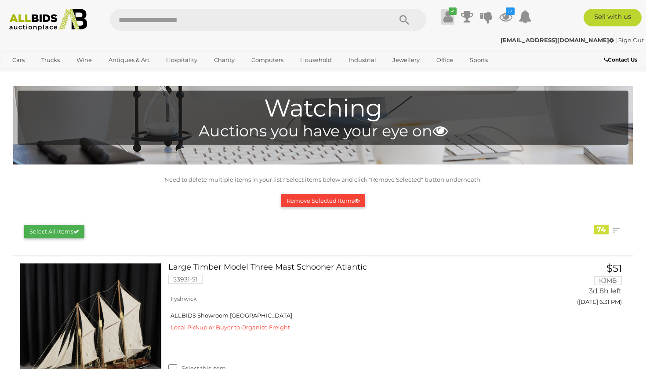
click at [449, 11] on icon "✔" at bounding box center [453, 10] width 8 height 7
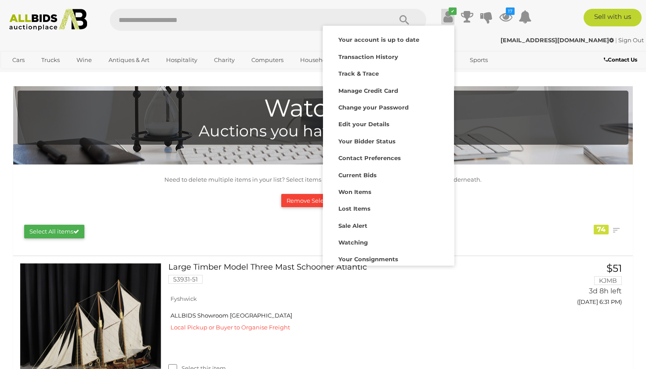
click at [481, 38] on div "pipibelle@gmail.com | Sign Out" at bounding box center [323, 40] width 642 height 10
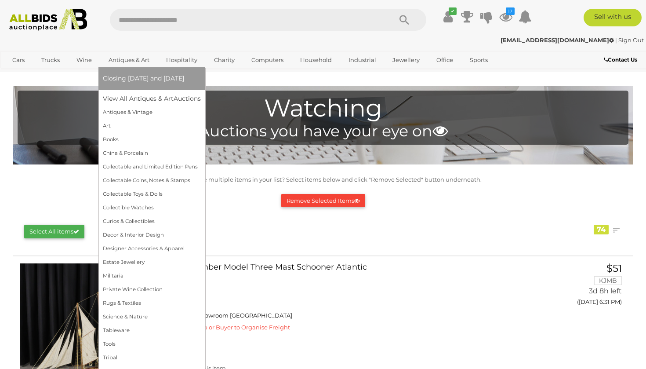
click at [145, 59] on link "Antiques & Art" at bounding box center [129, 60] width 52 height 15
click at [152, 97] on link "View All Antiques & Art Auctions" at bounding box center [155, 99] width 104 height 14
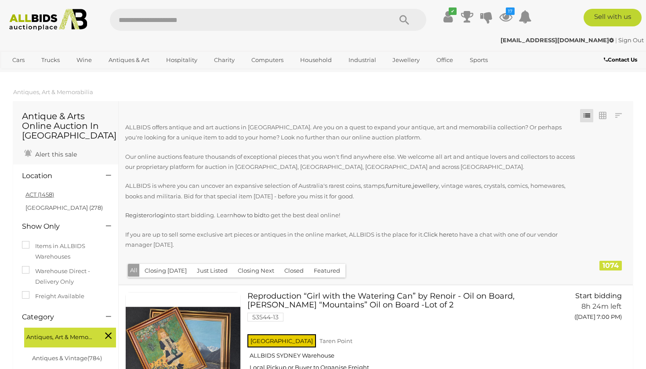
click at [45, 194] on link "ACT (1458)" at bounding box center [40, 194] width 29 height 7
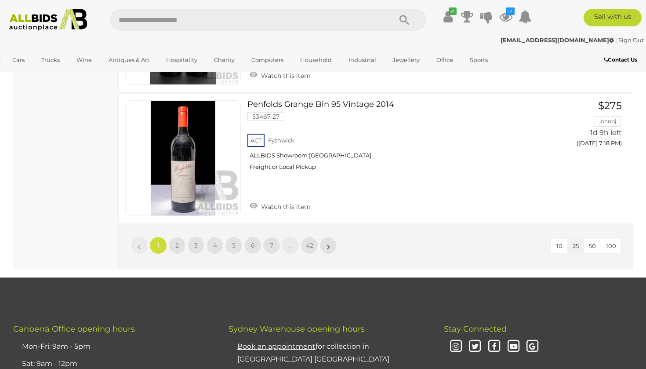
scroll to position [3418, 0]
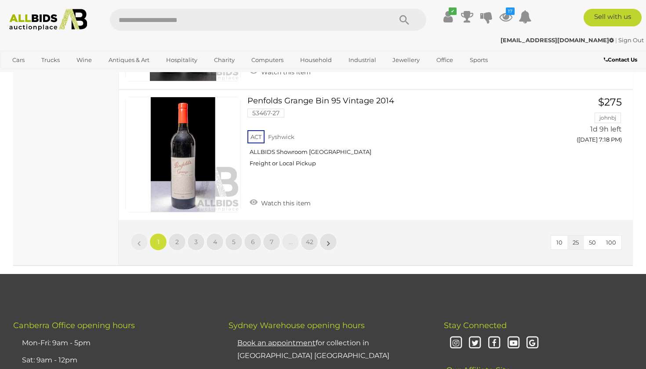
click at [616, 236] on button "100" at bounding box center [611, 243] width 21 height 14
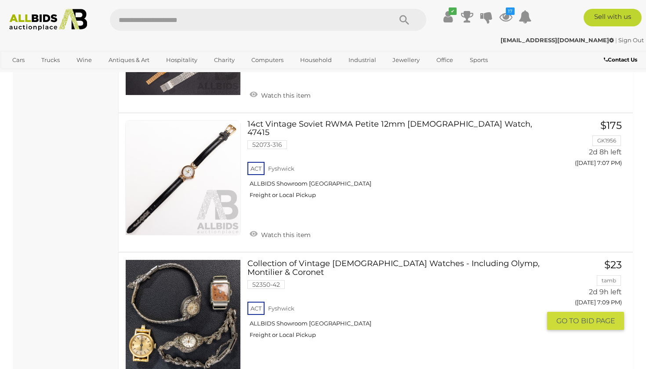
scroll to position [12457, 0]
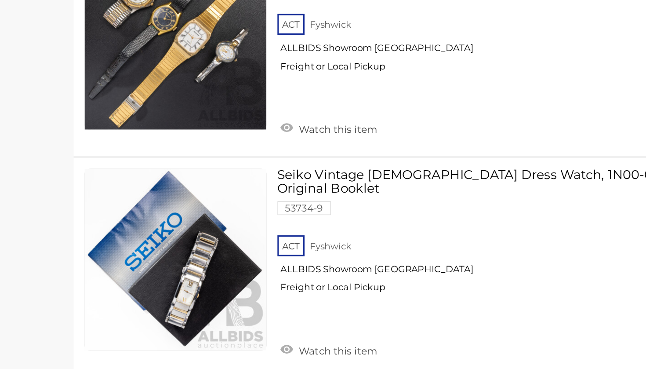
scroll to position [13398, 0]
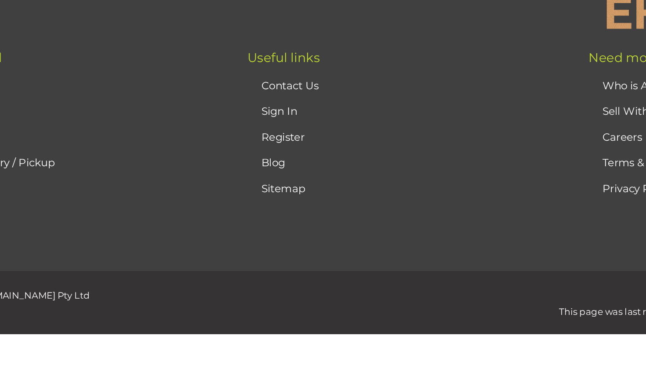
scroll to position [146, 0]
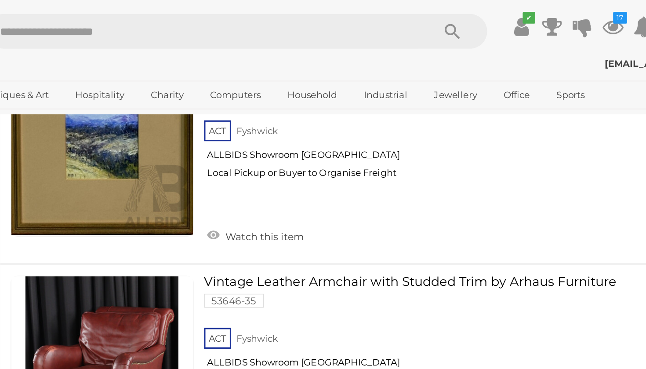
scroll to position [5558, 0]
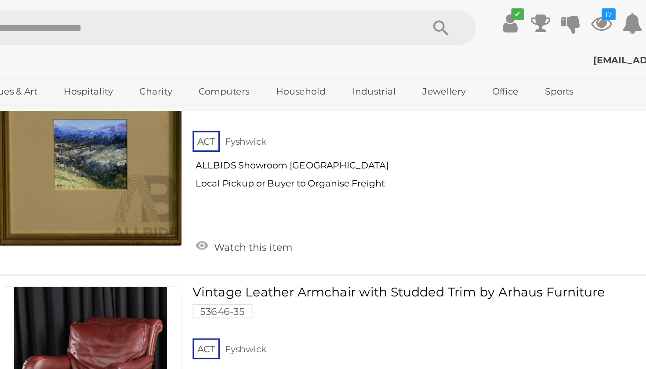
click at [248, 282] on link "Watch this item" at bounding box center [281, 288] width 66 height 13
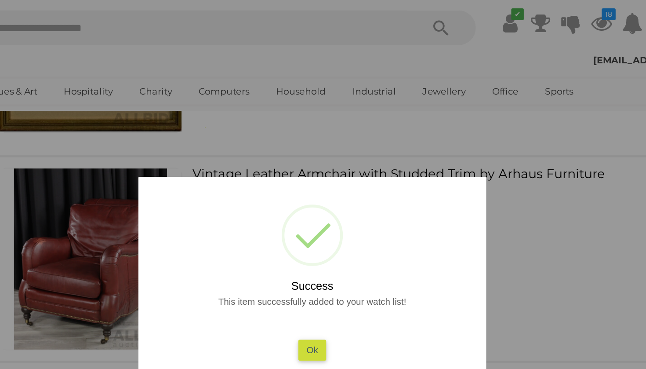
click at [77, 146] on div at bounding box center [323, 184] width 646 height 369
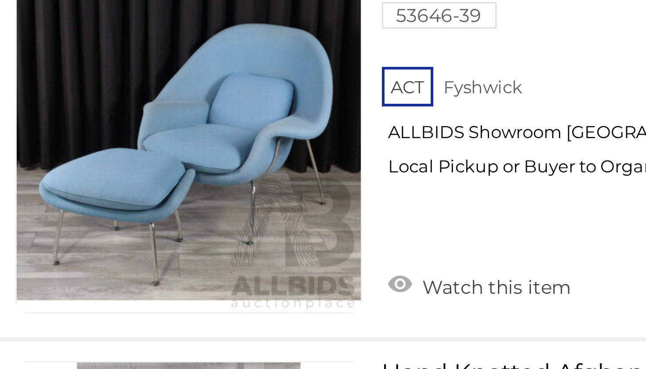
scroll to position [7654, 0]
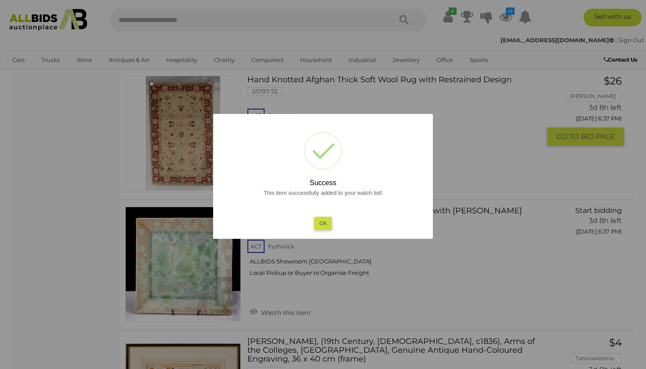
scroll to position [7863, 0]
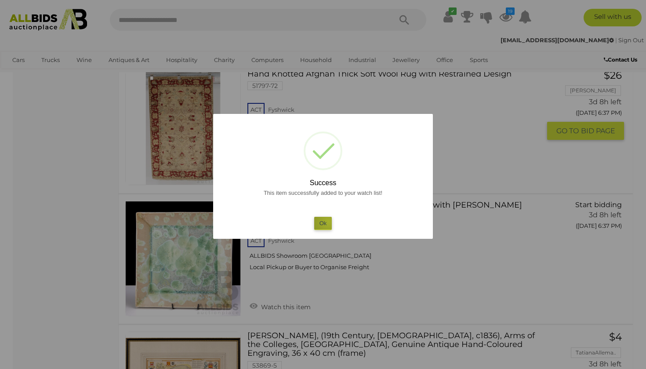
click at [329, 221] on button "Ok" at bounding box center [323, 223] width 18 height 13
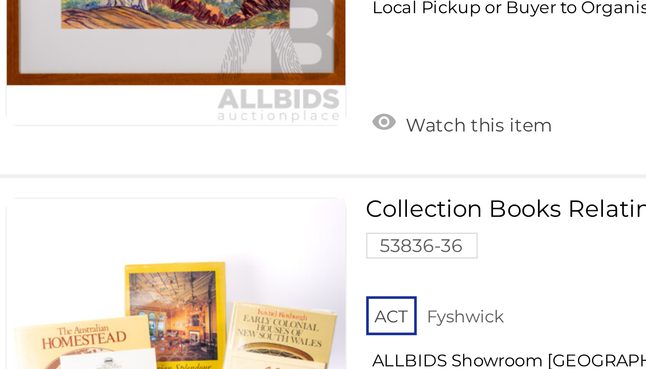
scroll to position [10239, 0]
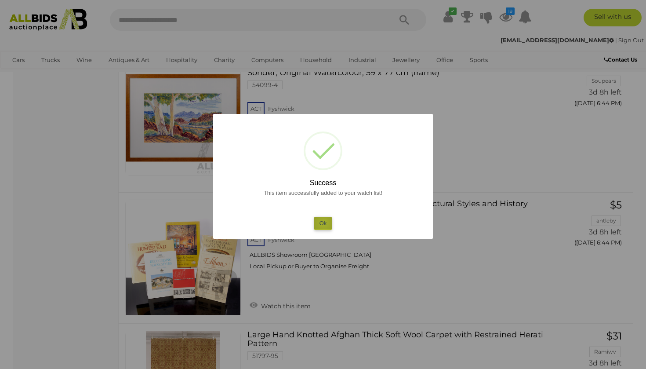
click at [324, 222] on button "Ok" at bounding box center [323, 223] width 18 height 13
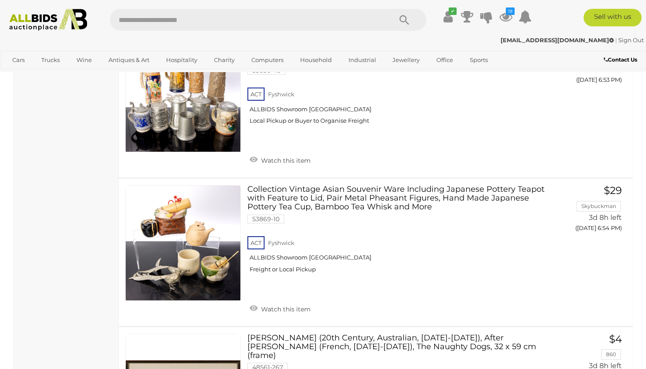
scroll to position [13555, 0]
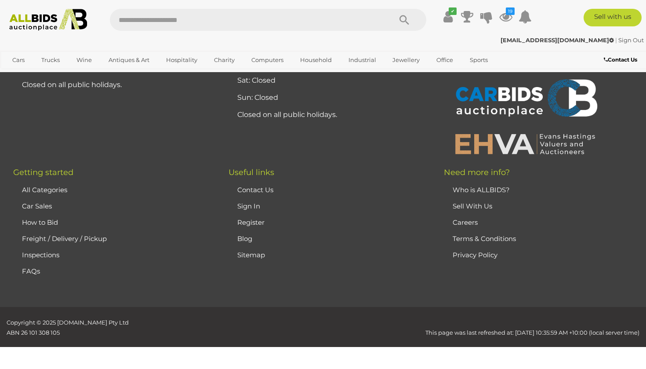
scroll to position [194, 0]
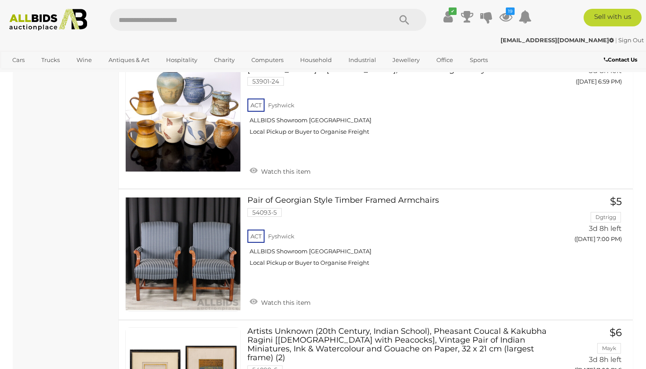
scroll to position [1847, 0]
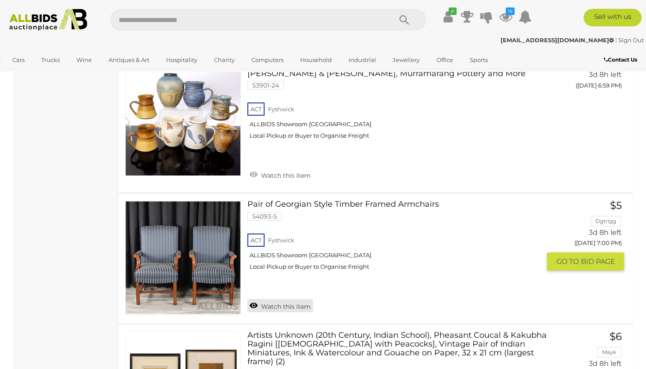
click at [277, 299] on link "Watch this item" at bounding box center [281, 305] width 66 height 13
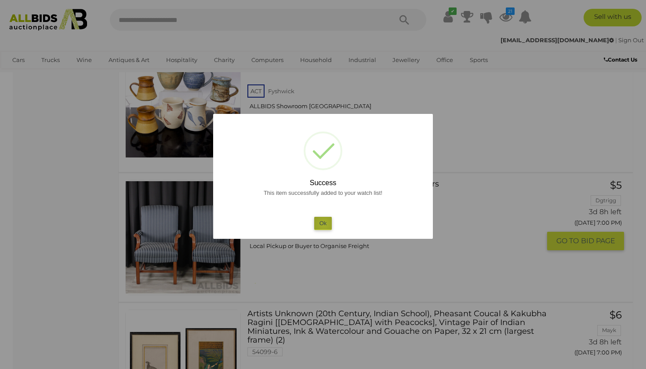
click at [324, 224] on button "Ok" at bounding box center [323, 223] width 18 height 13
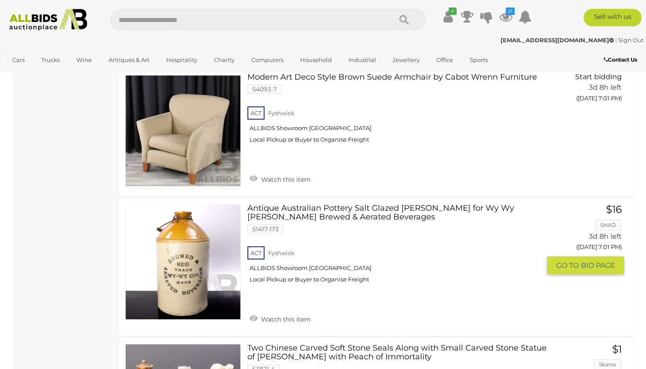
scroll to position [2533, 0]
click at [290, 312] on link "Watch this item" at bounding box center [281, 318] width 66 height 13
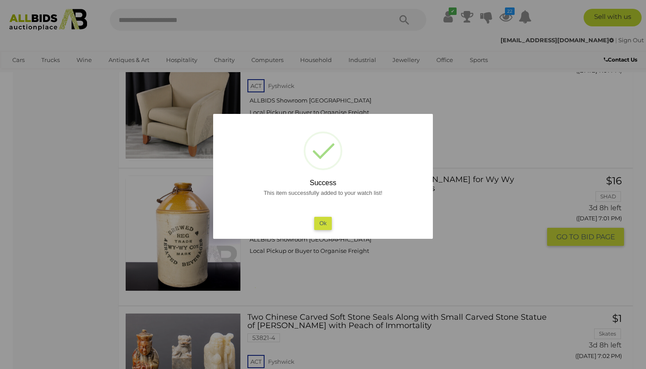
click at [323, 219] on button "Ok" at bounding box center [323, 223] width 18 height 13
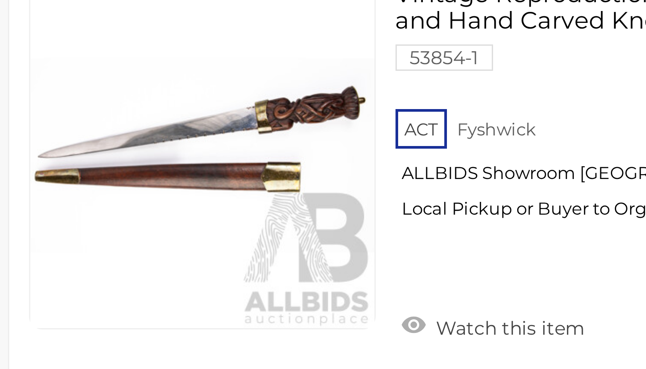
scroll to position [9458, 0]
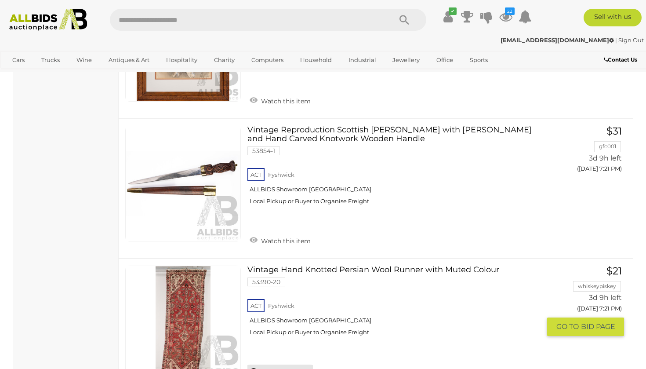
click at [279, 364] on link "Watch this item" at bounding box center [281, 370] width 66 height 13
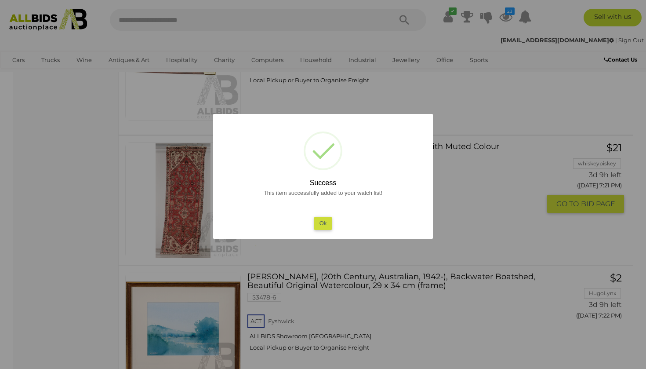
click at [321, 220] on button "Ok" at bounding box center [323, 223] width 18 height 13
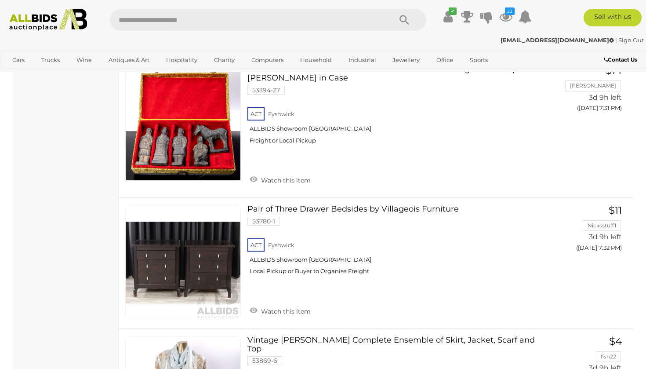
scroll to position [13178, 0]
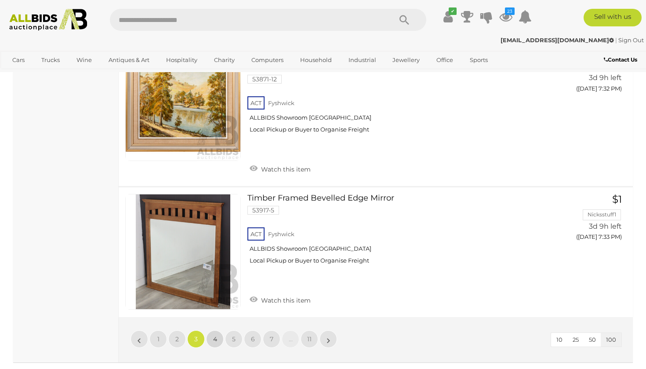
click at [217, 330] on link "4" at bounding box center [215, 339] width 18 height 18
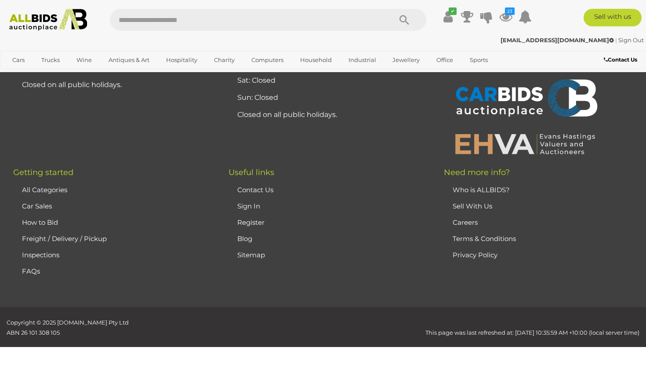
scroll to position [194, 0]
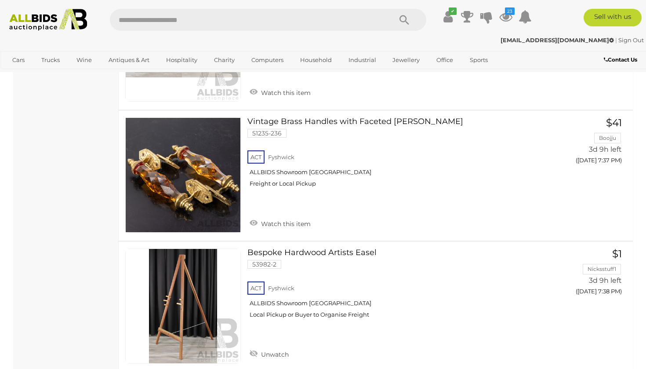
scroll to position [1669, 0]
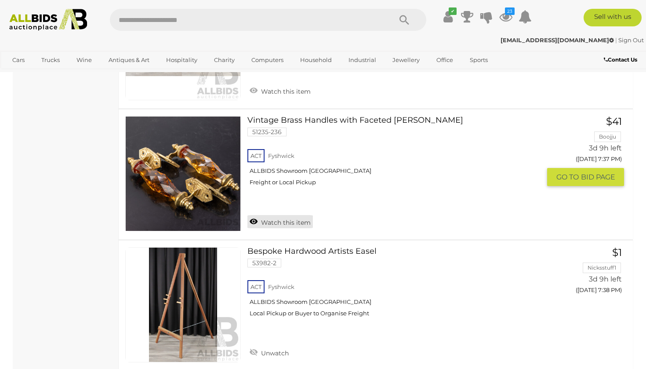
click at [302, 215] on link "Watch this item" at bounding box center [281, 221] width 66 height 13
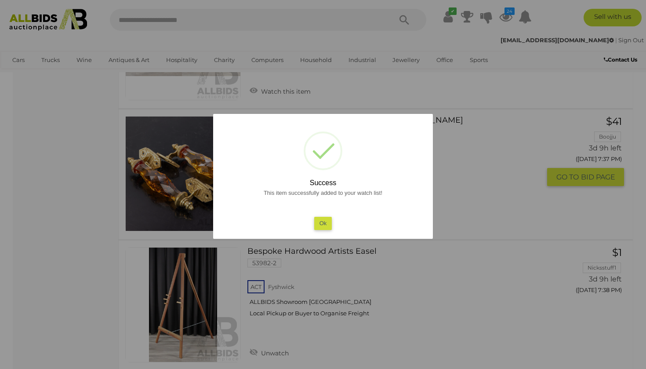
click at [325, 223] on button "Ok" at bounding box center [323, 223] width 18 height 13
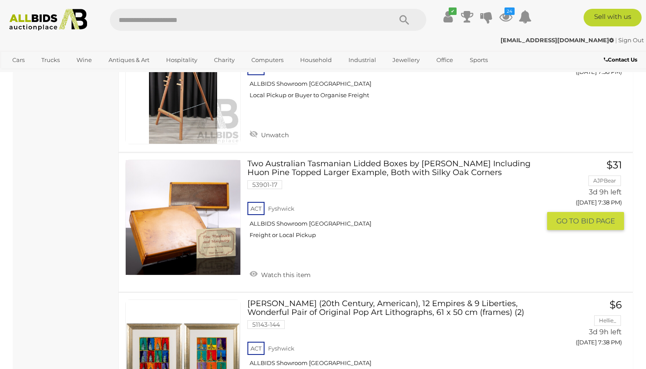
scroll to position [1890, 0]
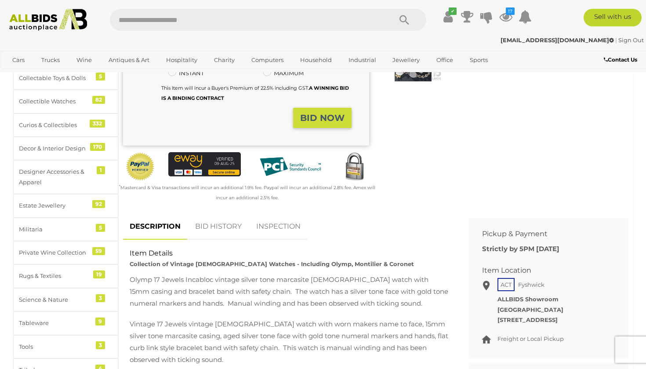
scroll to position [230, 0]
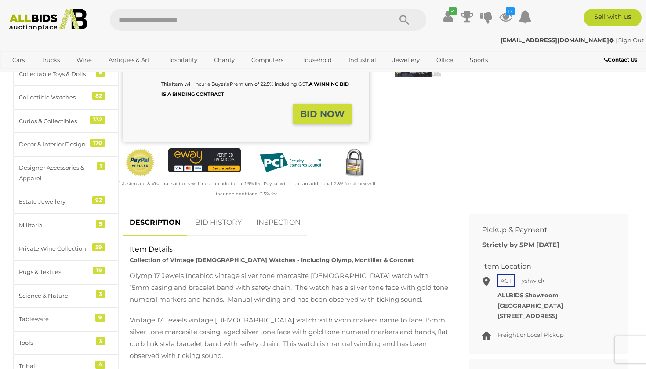
click at [226, 210] on link "BID HISTORY" at bounding box center [219, 223] width 60 height 26
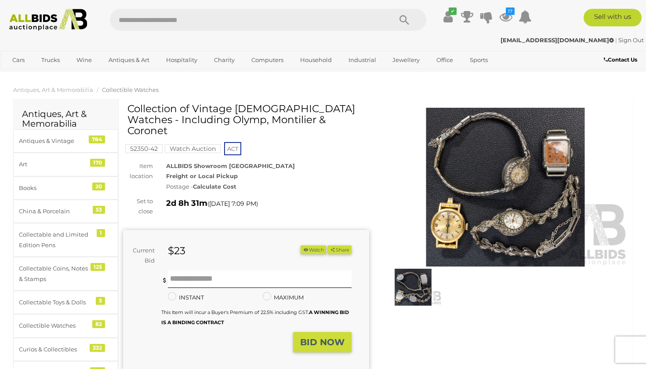
scroll to position [4, 0]
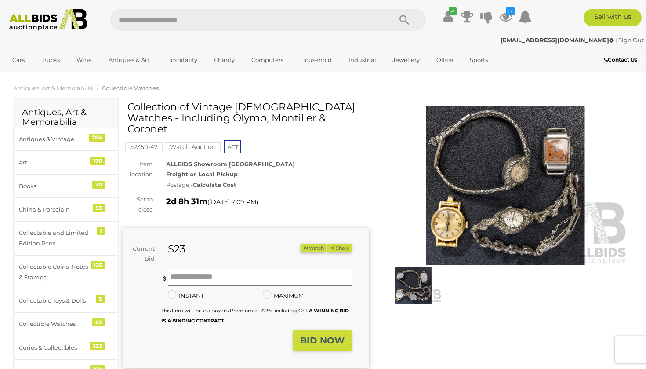
click at [409, 283] on img at bounding box center [413, 285] width 57 height 37
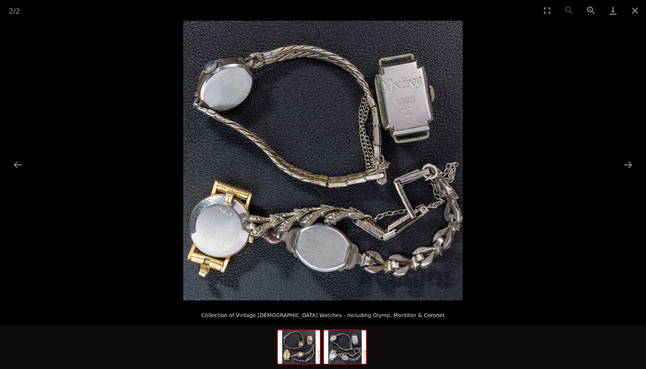
click at [290, 352] on img at bounding box center [299, 346] width 42 height 33
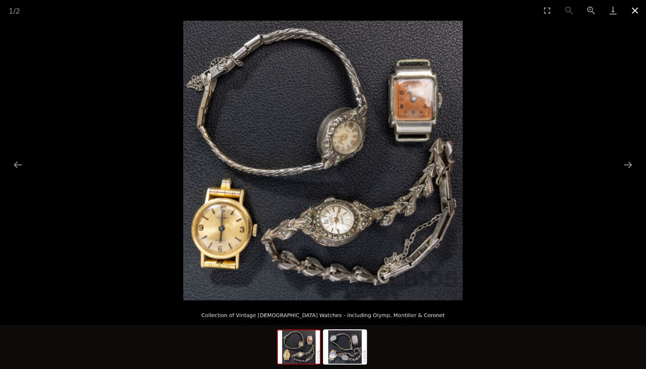
click at [634, 13] on button "Close gallery" at bounding box center [635, 10] width 22 height 21
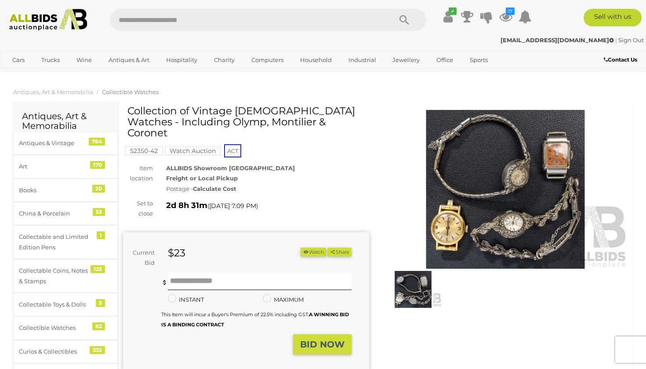
scroll to position [4, 0]
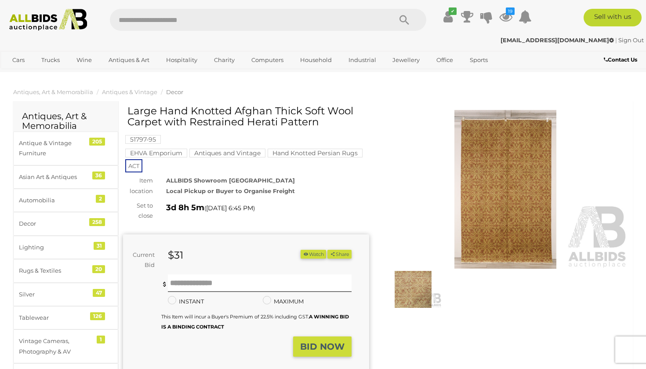
click at [412, 289] on img at bounding box center [413, 289] width 57 height 37
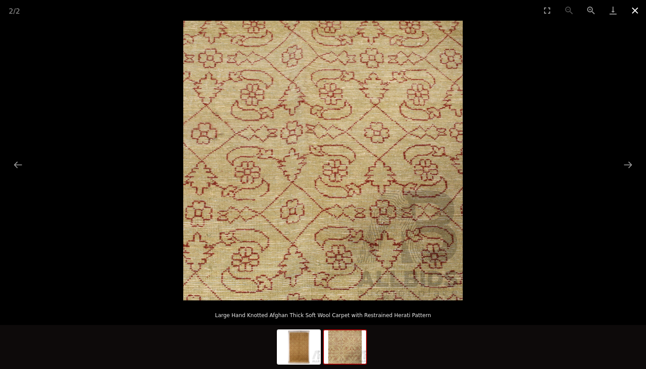
click at [636, 7] on button "Close gallery" at bounding box center [635, 10] width 22 height 21
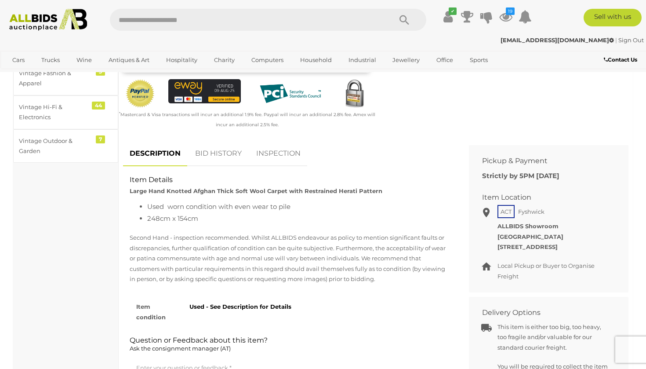
scroll to position [322, 0]
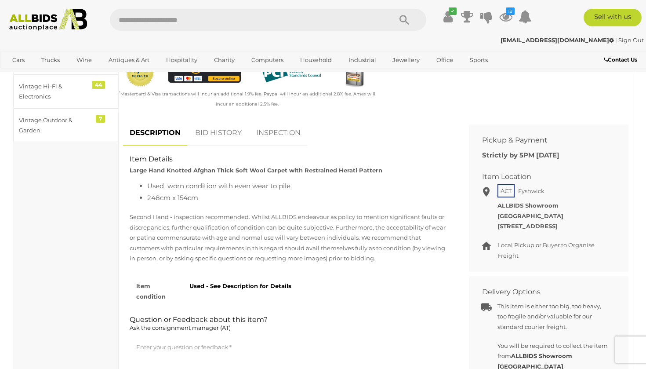
click at [224, 126] on link "BID HISTORY" at bounding box center [219, 133] width 60 height 26
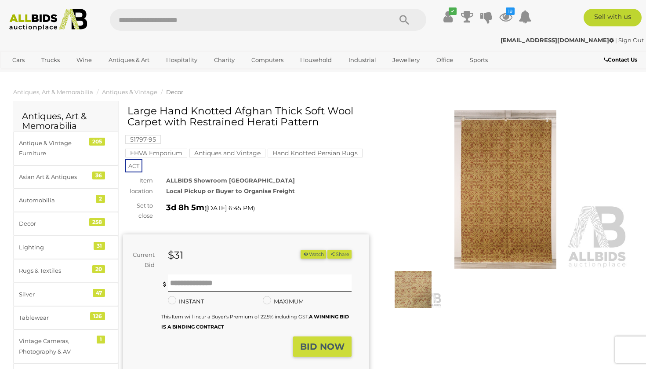
scroll to position [0, 0]
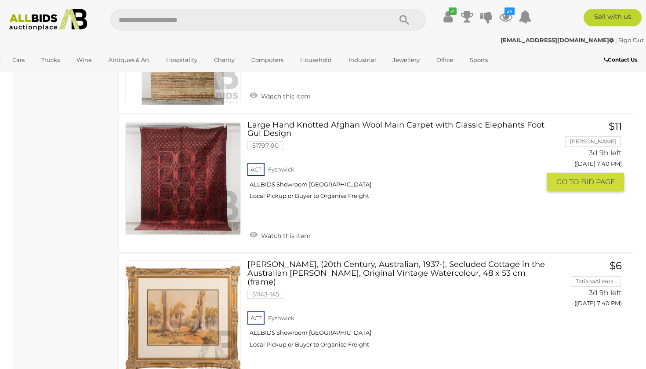
scroll to position [2464, 0]
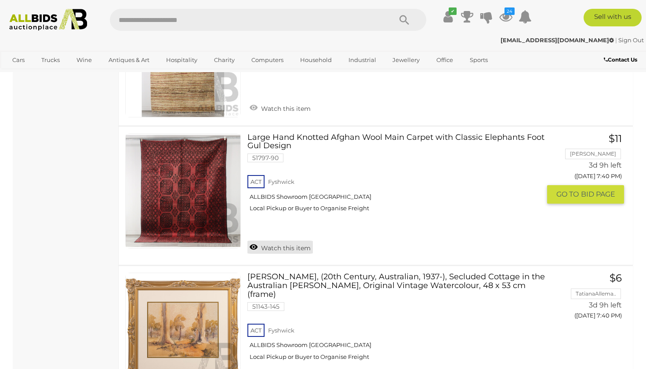
click at [292, 241] on link "Watch this item" at bounding box center [281, 247] width 66 height 13
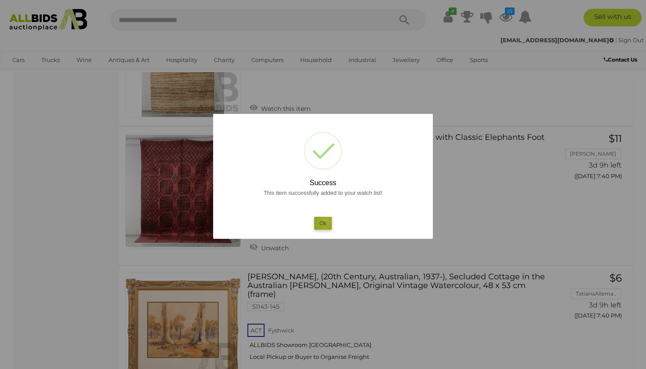
click at [326, 220] on button "Ok" at bounding box center [323, 223] width 18 height 13
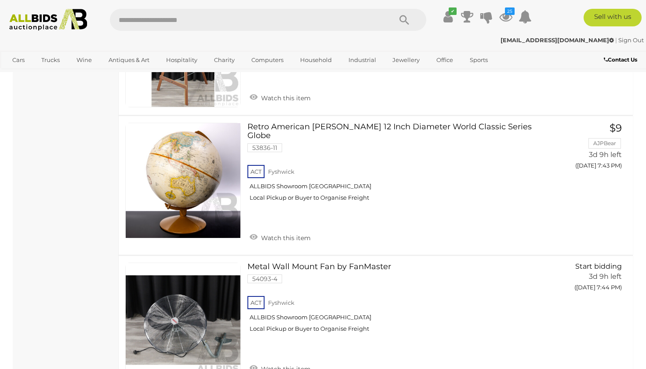
scroll to position [3680, 0]
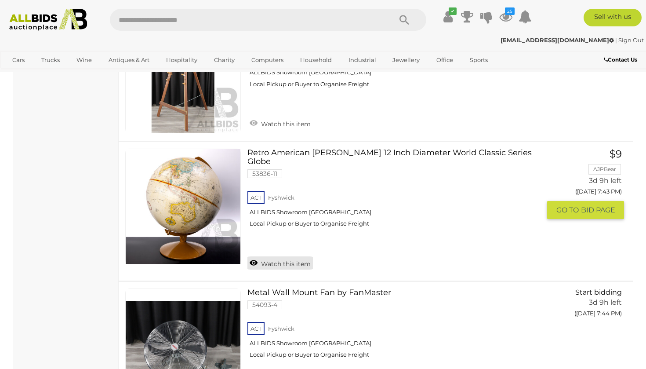
click at [296, 256] on link "Watch this item" at bounding box center [281, 262] width 66 height 13
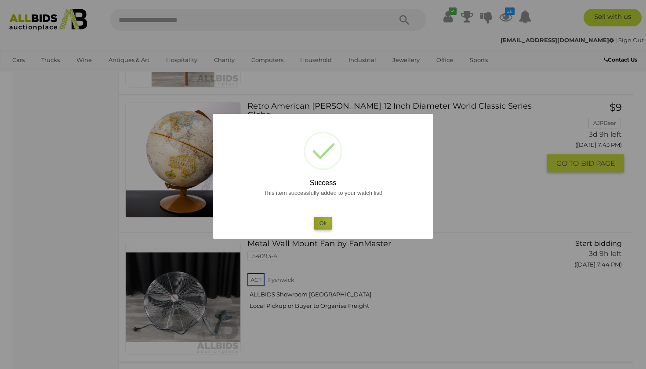
click at [329, 221] on button "Ok" at bounding box center [323, 223] width 18 height 13
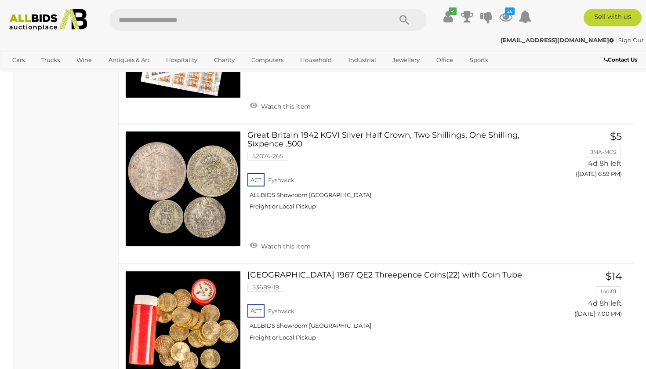
scroll to position [13444, 0]
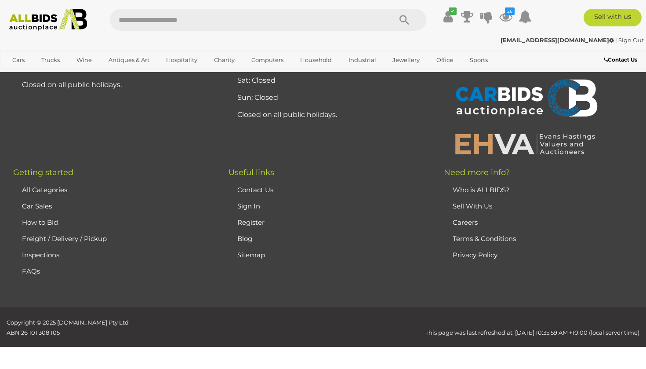
scroll to position [194, 0]
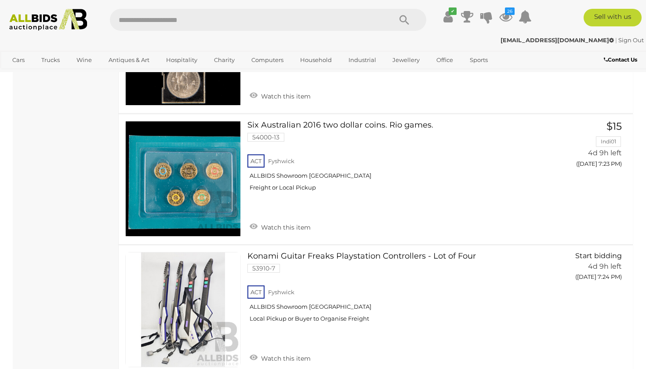
scroll to position [4826, 0]
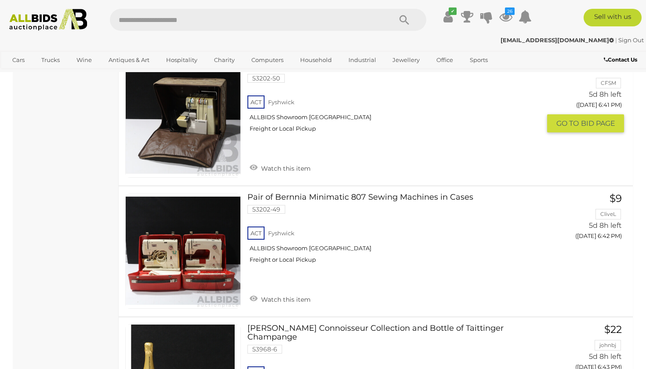
scroll to position [4659, 0]
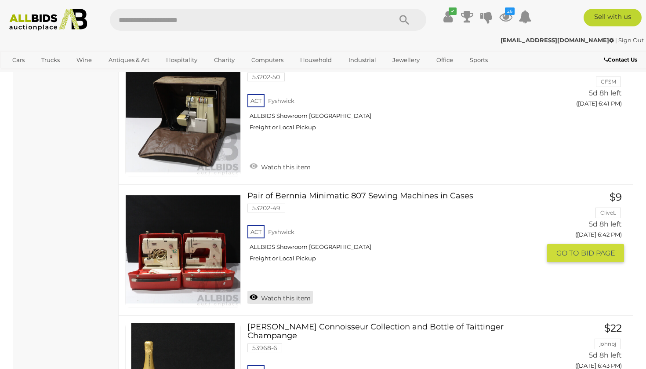
click at [283, 291] on link "Watch this item" at bounding box center [281, 297] width 66 height 13
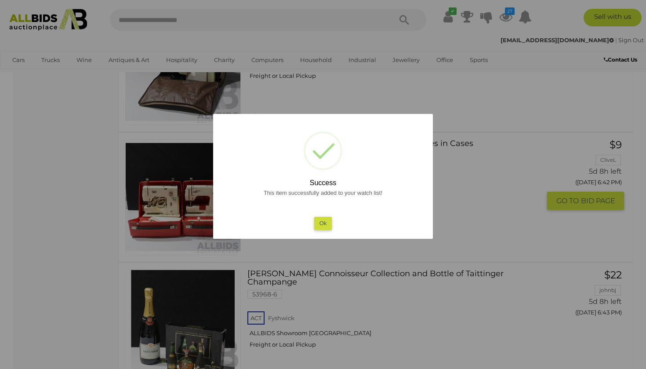
click at [323, 225] on button "Ok" at bounding box center [323, 223] width 18 height 13
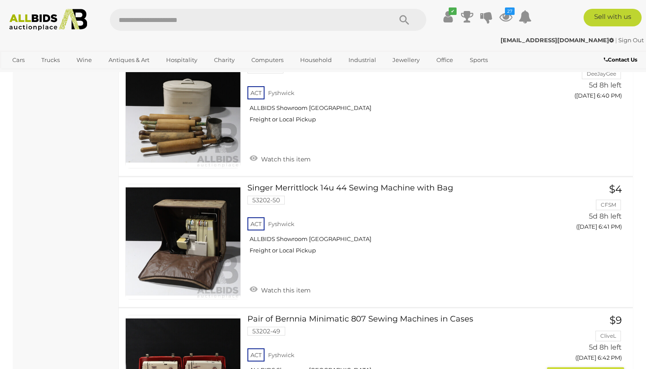
scroll to position [4534, 0]
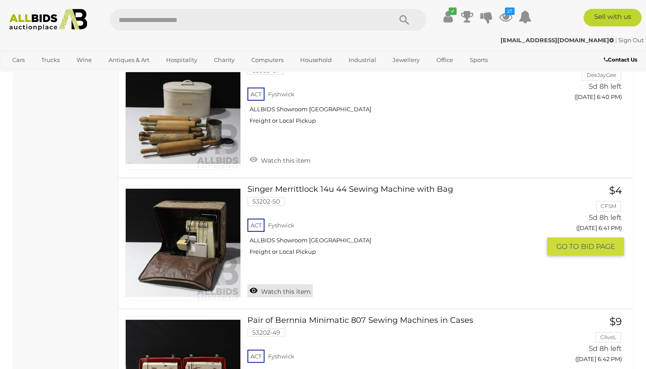
click at [291, 284] on link "Watch this item" at bounding box center [281, 290] width 66 height 13
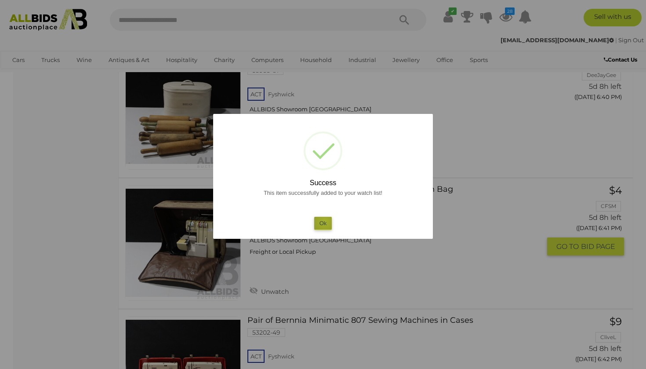
click at [325, 221] on button "Ok" at bounding box center [323, 223] width 18 height 13
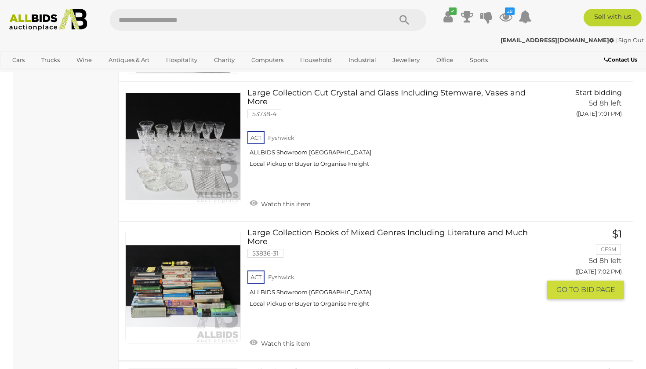
scroll to position [7219, 0]
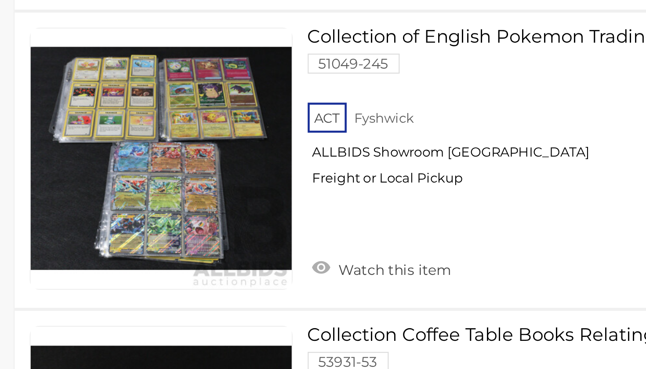
scroll to position [9141, 0]
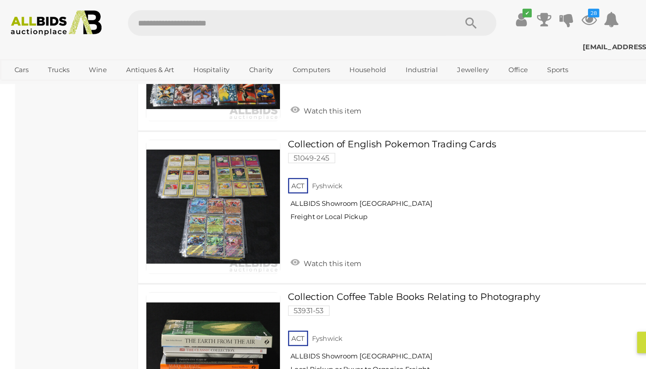
click at [285, 350] on link "Watch this item" at bounding box center [281, 356] width 66 height 13
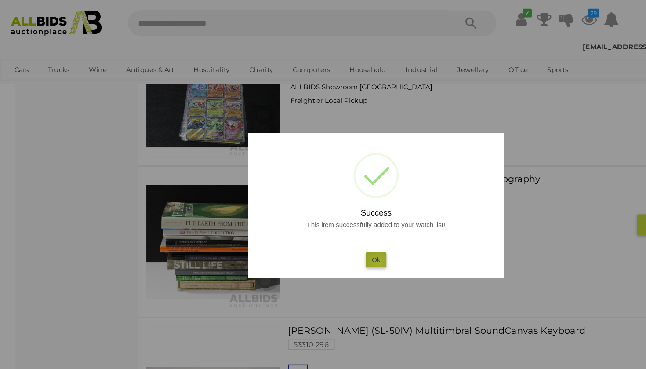
click at [324, 225] on button "Ok" at bounding box center [323, 223] width 18 height 13
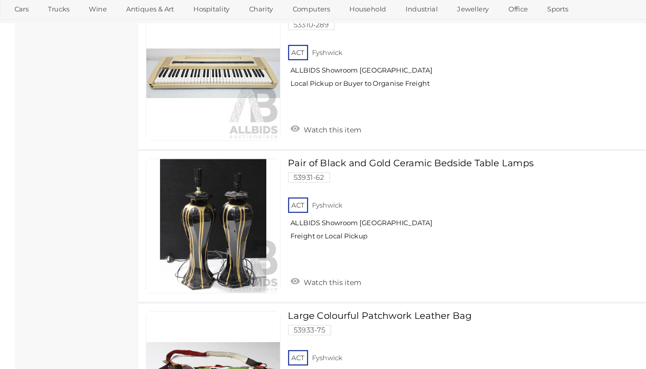
scroll to position [9990, 0]
click at [292, 287] on link "Watch this item" at bounding box center [281, 293] width 66 height 13
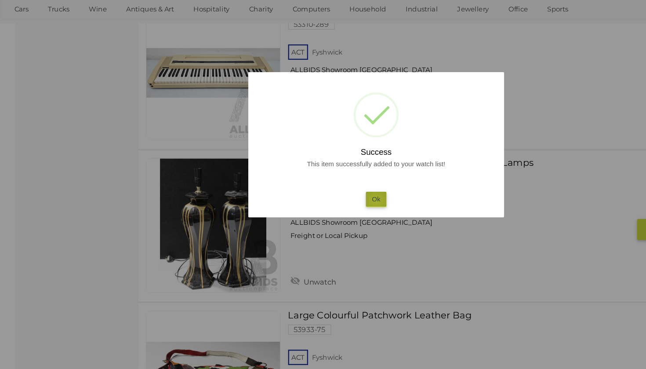
click at [323, 217] on button "Ok" at bounding box center [323, 223] width 18 height 13
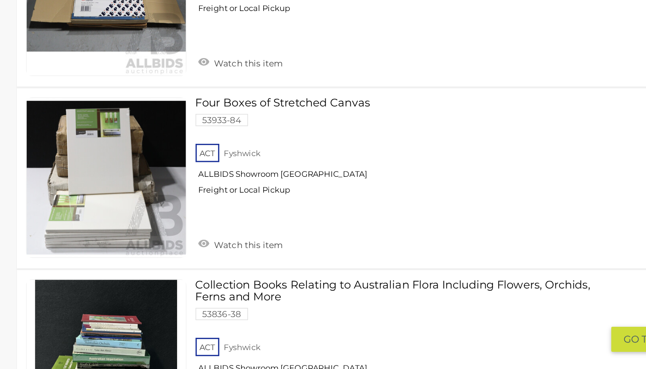
scroll to position [13232, 0]
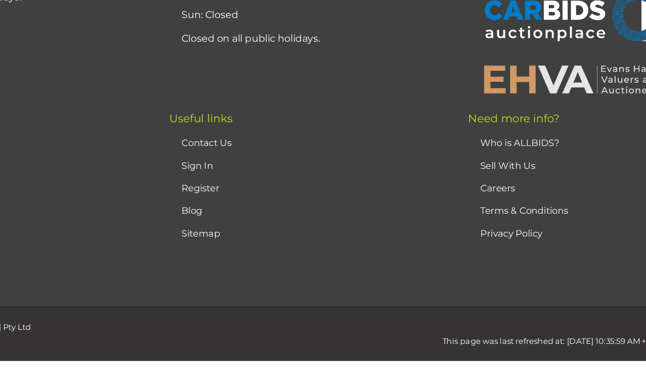
scroll to position [179, 0]
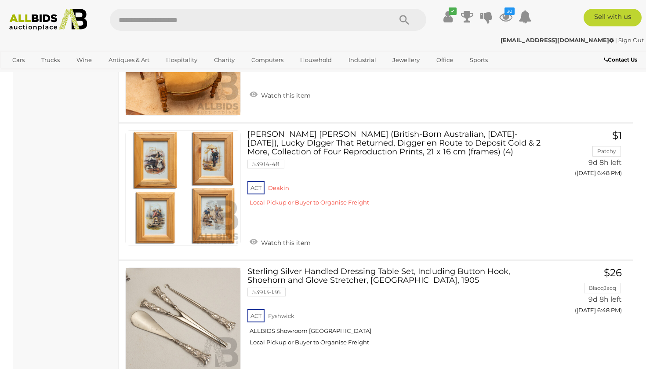
scroll to position [13018, 0]
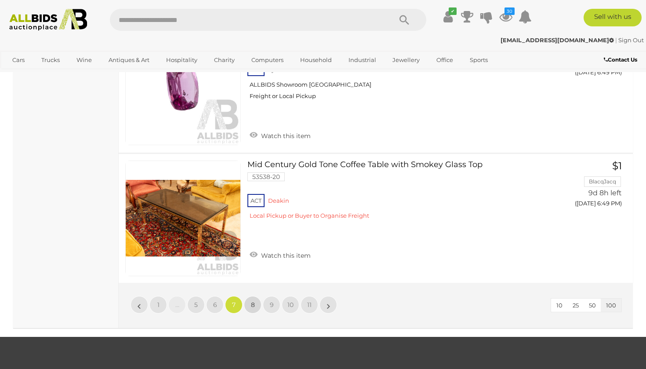
click at [251, 301] on span "8" at bounding box center [253, 305] width 4 height 8
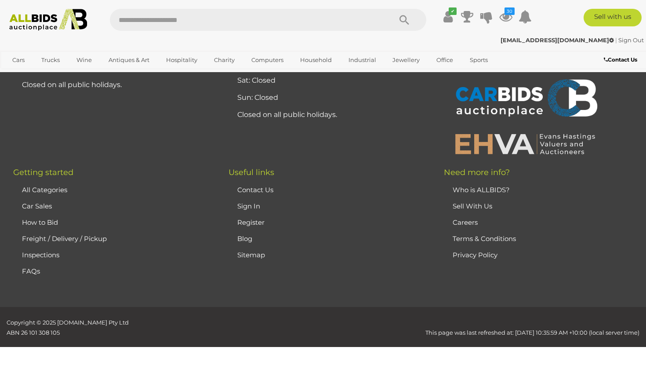
scroll to position [194, 0]
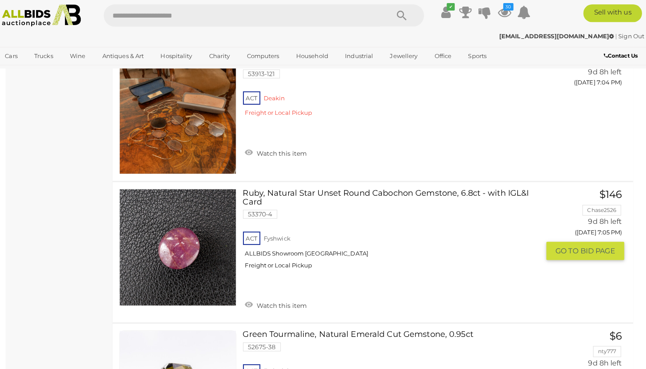
scroll to position [7380, 0]
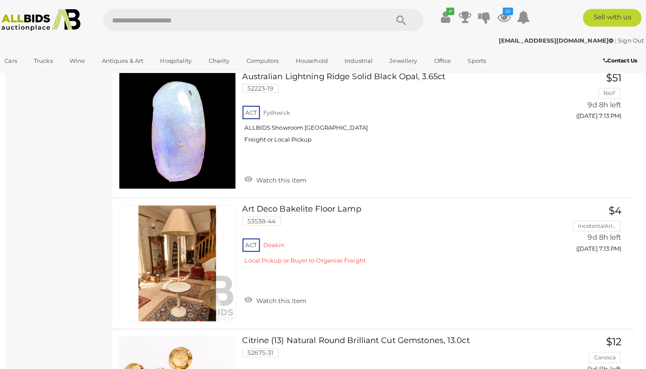
scroll to position [11277, 0]
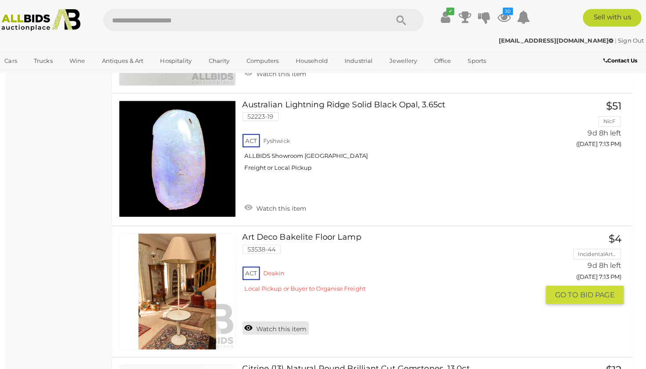
click at [269, 317] on link "Watch this item" at bounding box center [281, 323] width 66 height 13
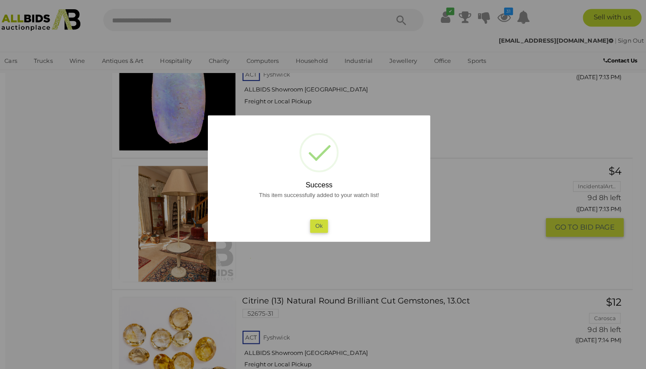
click at [314, 221] on button "Ok" at bounding box center [323, 223] width 18 height 13
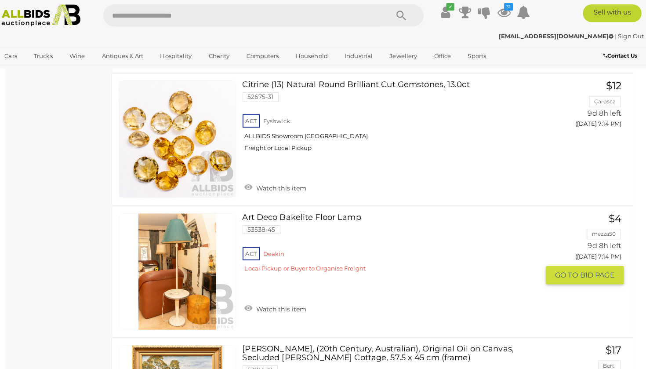
scroll to position [11557, 0]
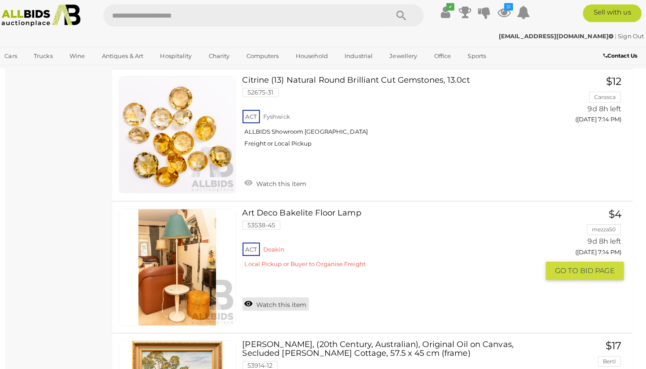
click at [287, 298] on link "Watch this item" at bounding box center [281, 304] width 66 height 13
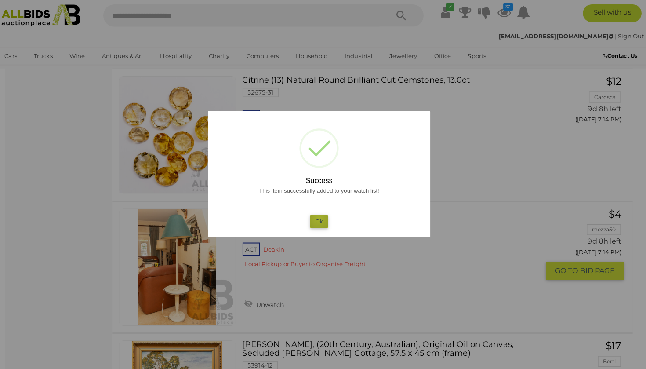
click at [315, 217] on button "Ok" at bounding box center [323, 223] width 18 height 13
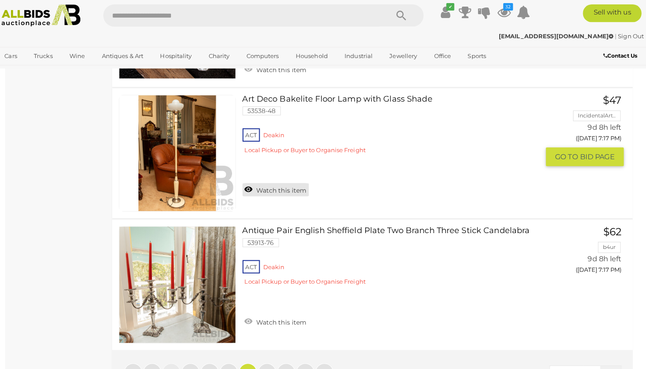
scroll to position [13110, 0]
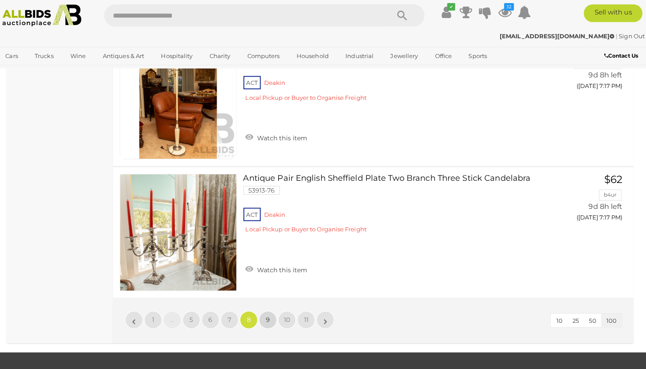
click at [270, 317] on span "9" at bounding box center [272, 321] width 4 height 8
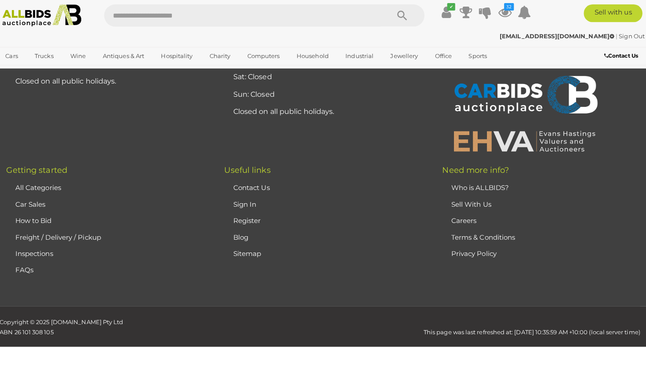
scroll to position [193, 0]
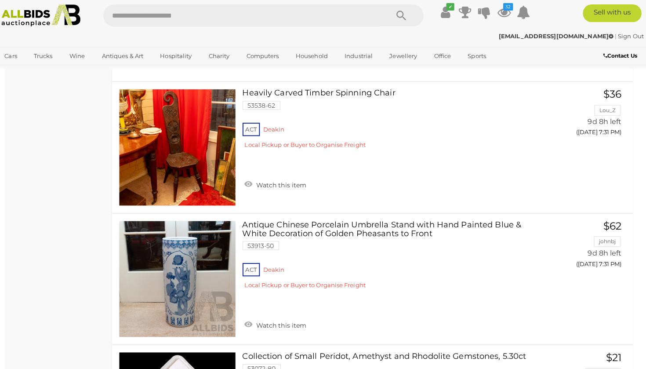
scroll to position [6252, 0]
click at [269, 222] on link "Antique Chinese Porcelain Umbrella Stand with Hand Painted Blue & White Decorat…" at bounding box center [397, 259] width 287 height 74
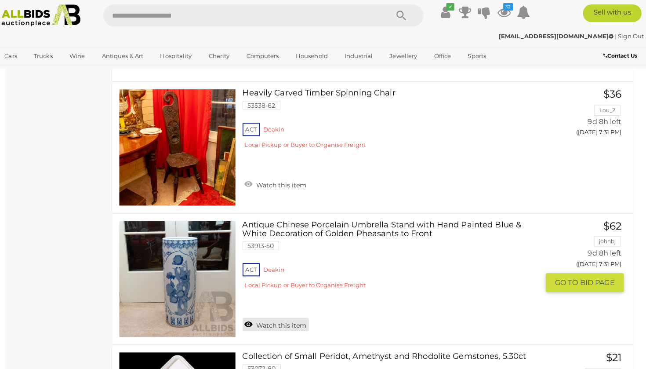
click at [299, 318] on link "Watch this item" at bounding box center [281, 324] width 66 height 13
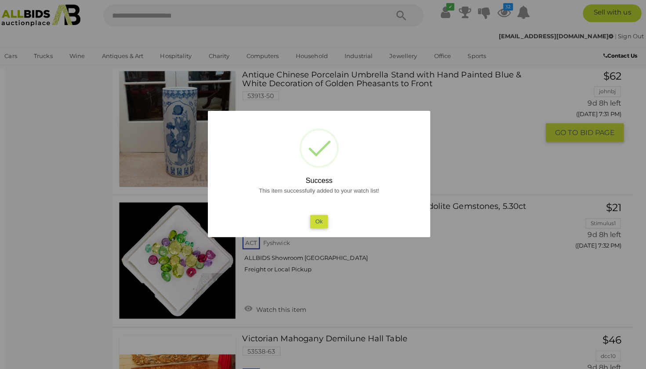
scroll to position [6405, 0]
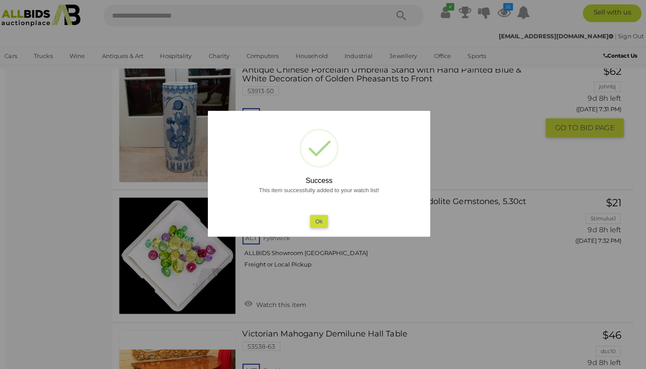
click at [317, 219] on button "Ok" at bounding box center [323, 223] width 18 height 13
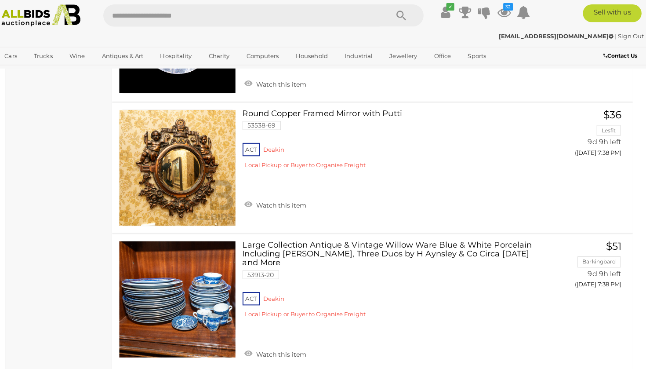
scroll to position [10057, 0]
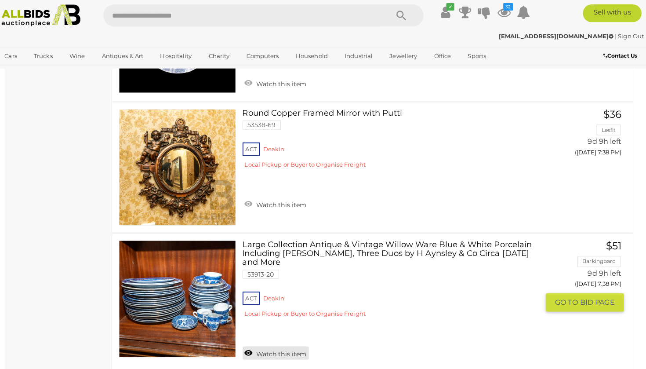
click at [271, 346] on link "Watch this item" at bounding box center [281, 352] width 66 height 13
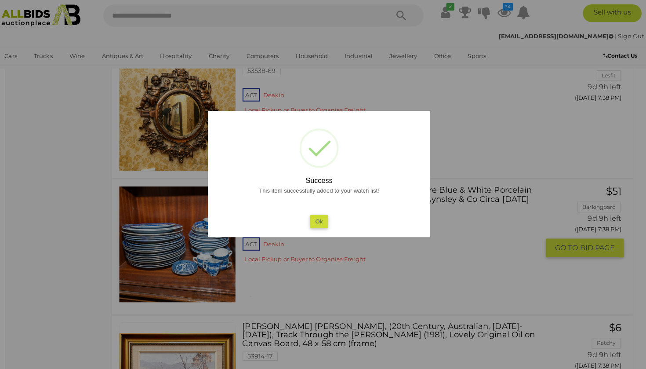
click at [314, 219] on button "Ok" at bounding box center [323, 223] width 18 height 13
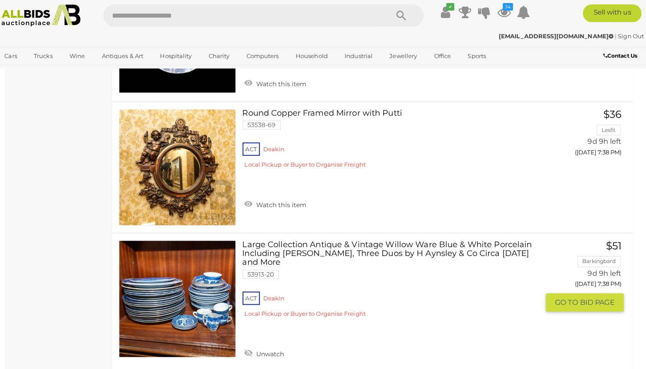
click at [181, 242] on link at bounding box center [183, 300] width 116 height 116
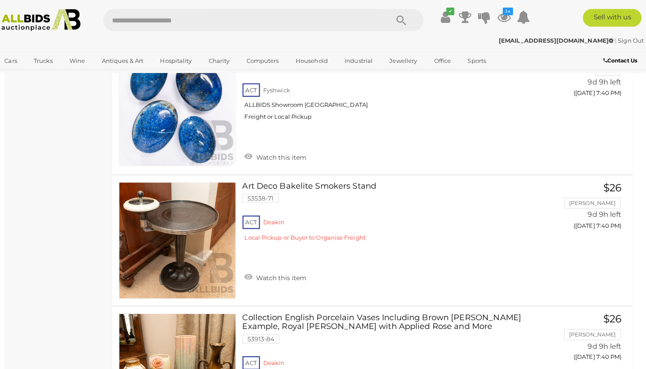
scroll to position [11172, 0]
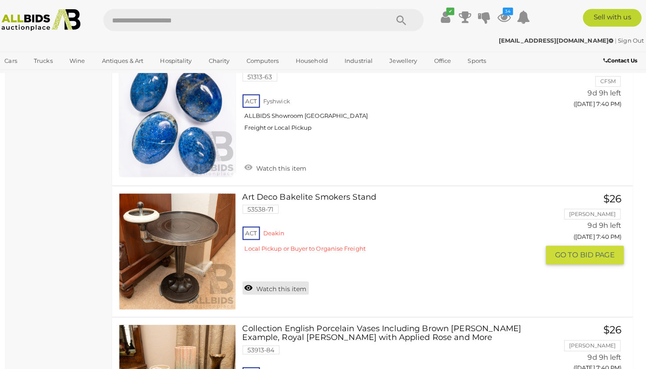
click at [272, 278] on link "Watch this item" at bounding box center [281, 284] width 66 height 13
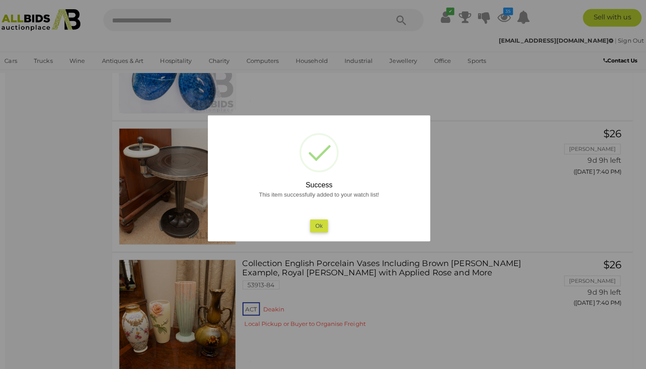
click at [316, 223] on button "Ok" at bounding box center [323, 223] width 18 height 13
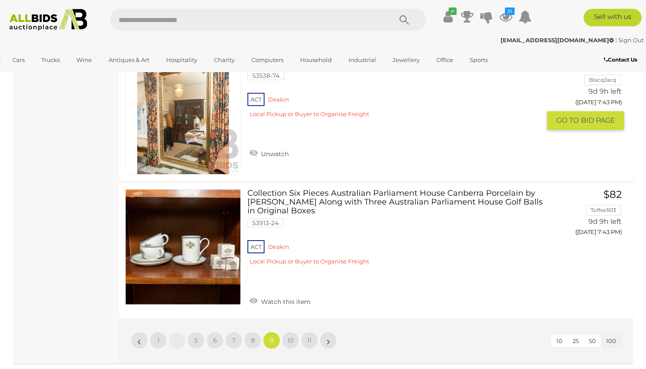
scroll to position [13135, 0]
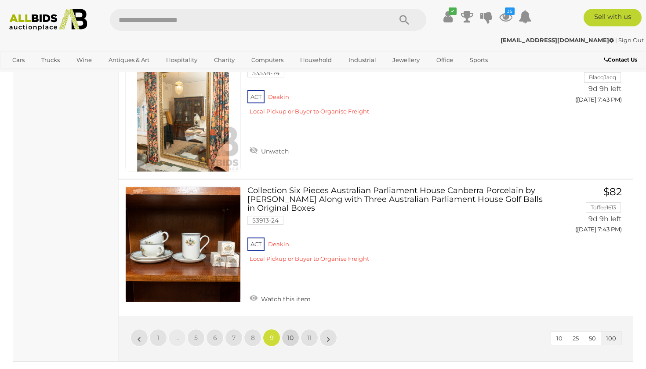
click at [290, 334] on span "10" at bounding box center [291, 338] width 6 height 8
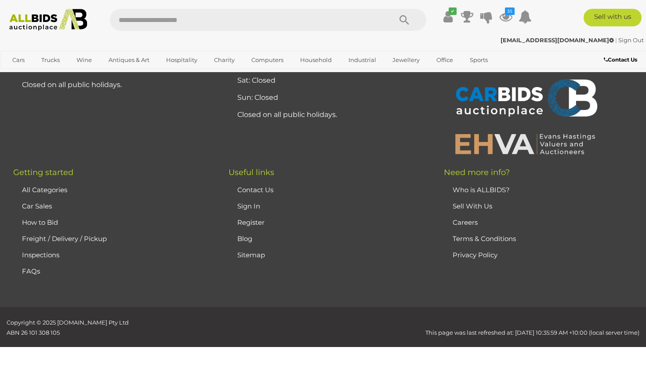
scroll to position [194, 0]
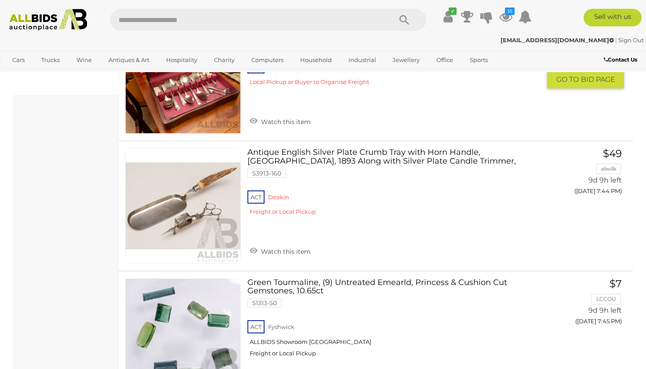
scroll to position [811, 0]
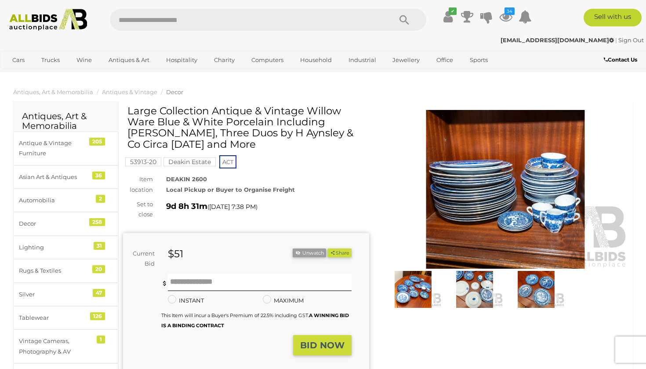
click at [417, 283] on img at bounding box center [413, 289] width 57 height 37
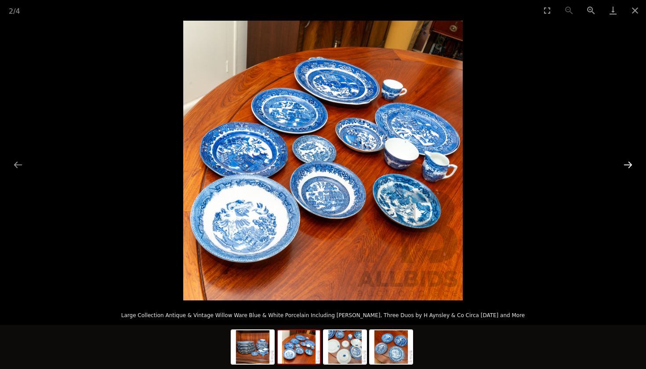
click at [630, 164] on button "Next slide" at bounding box center [628, 164] width 18 height 17
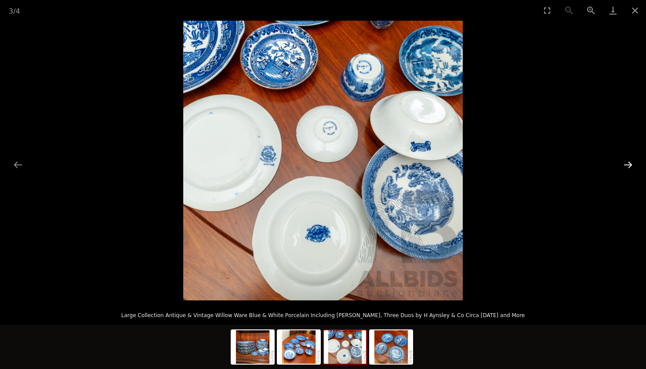
click at [630, 164] on button "Next slide" at bounding box center [628, 164] width 18 height 17
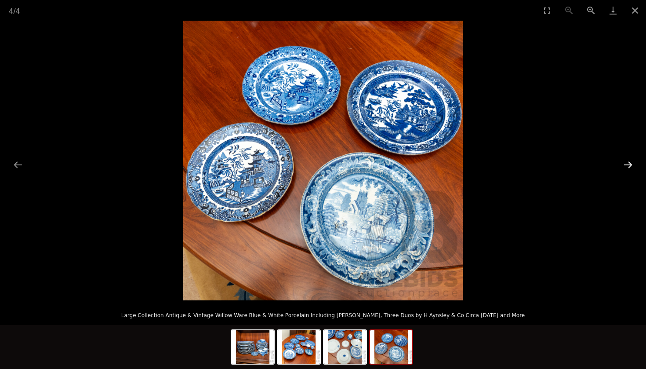
click at [630, 164] on button "Next slide" at bounding box center [628, 164] width 18 height 17
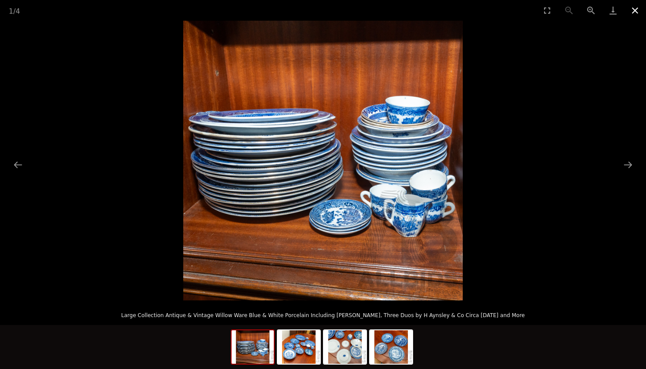
click at [634, 10] on button "Close gallery" at bounding box center [635, 10] width 22 height 21
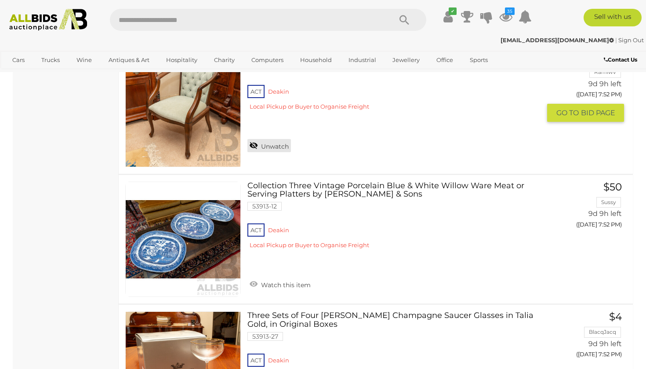
scroll to position [4601, 0]
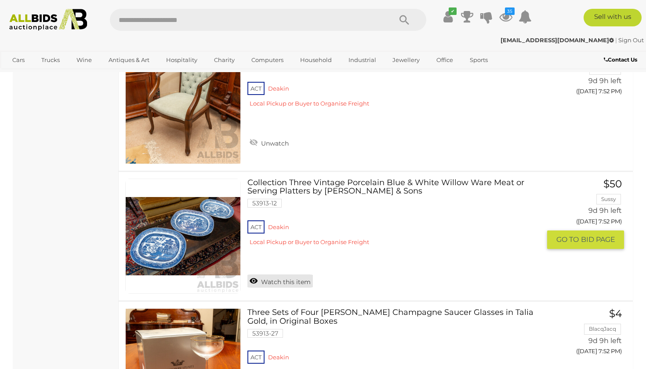
click at [288, 274] on link "Watch this item" at bounding box center [281, 280] width 66 height 13
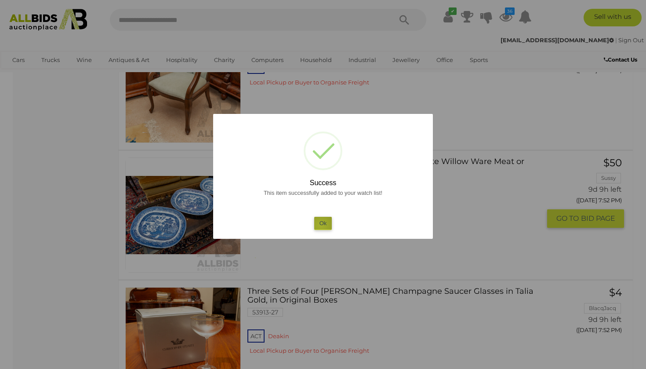
click at [321, 225] on button "Ok" at bounding box center [323, 223] width 18 height 13
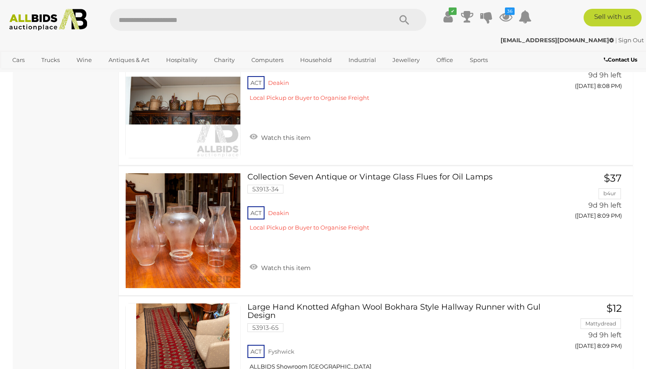
scroll to position [11996, 0]
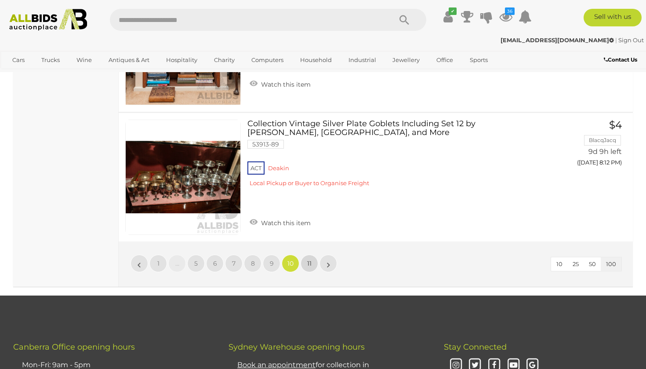
click at [312, 259] on span "11" at bounding box center [309, 263] width 4 height 8
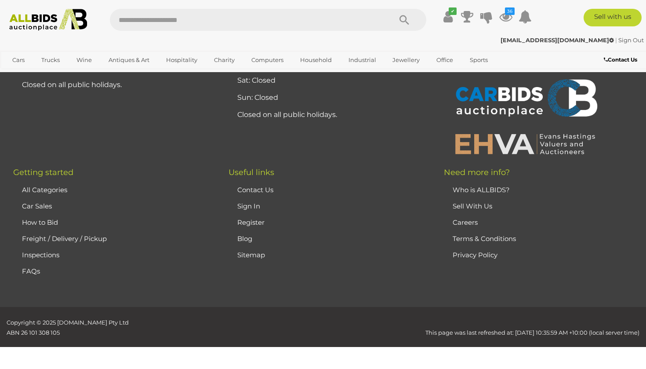
scroll to position [194, 0]
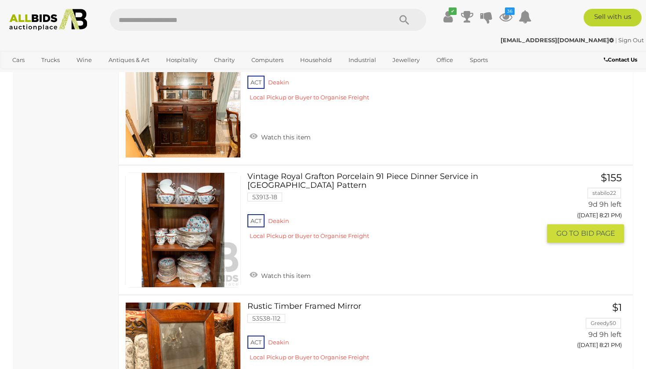
scroll to position [2992, 0]
click at [202, 195] on link at bounding box center [183, 230] width 116 height 116
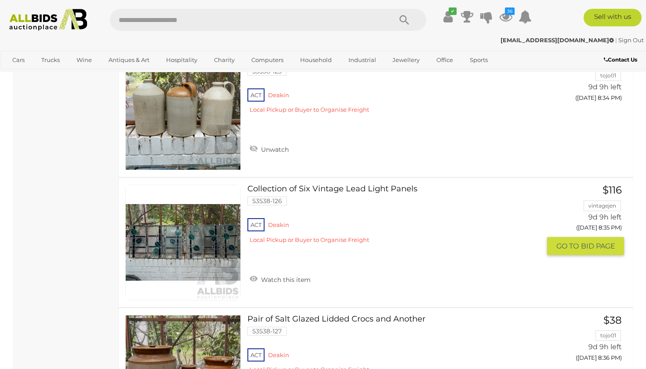
scroll to position [6094, 0]
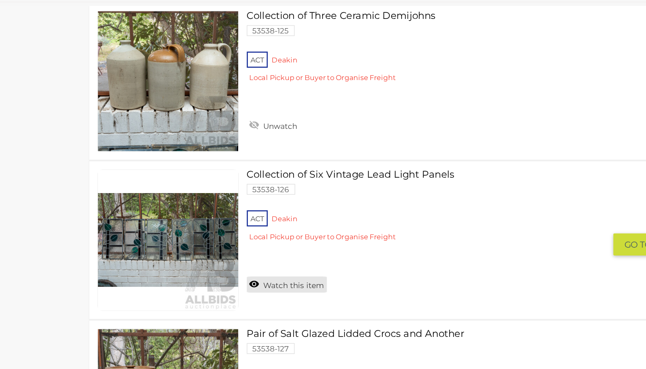
click at [248, 293] on link "Watch this item" at bounding box center [281, 299] width 66 height 13
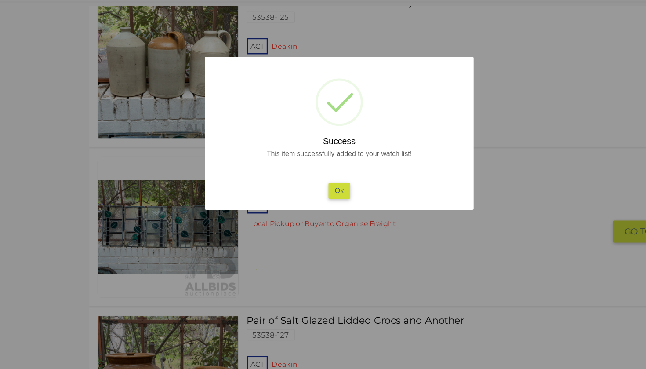
click at [314, 217] on button "Ok" at bounding box center [323, 223] width 18 height 13
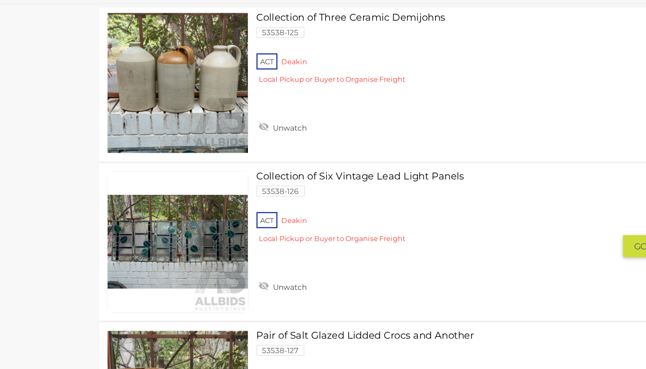
click at [135, 206] on link at bounding box center [183, 264] width 116 height 116
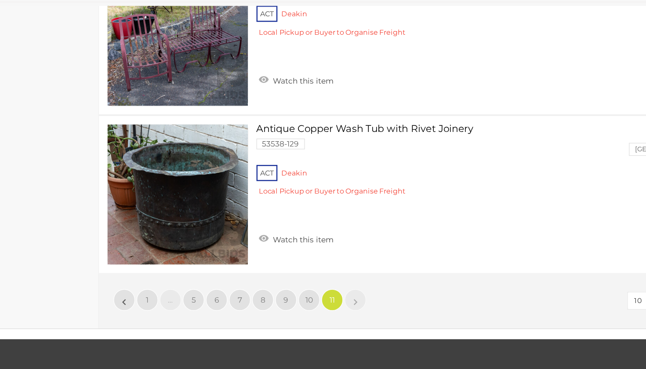
scroll to position [6524, 0]
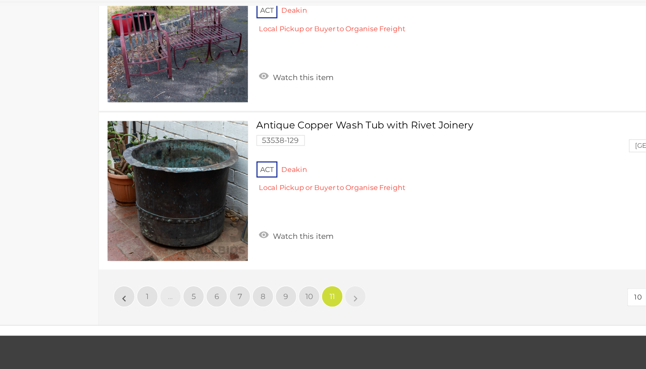
click at [320, 301] on link "»" at bounding box center [329, 310] width 18 height 18
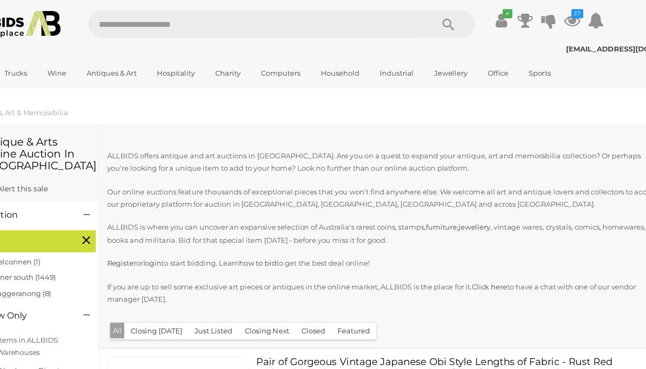
scroll to position [0, 0]
click at [499, 15] on icon at bounding box center [505, 17] width 13 height 16
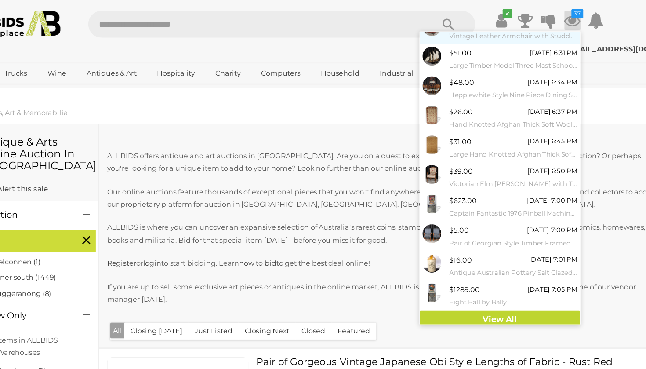
scroll to position [36, 0]
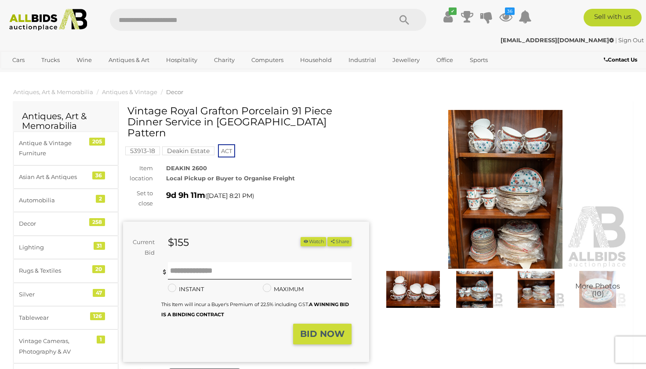
click at [508, 168] on img at bounding box center [506, 189] width 246 height 159
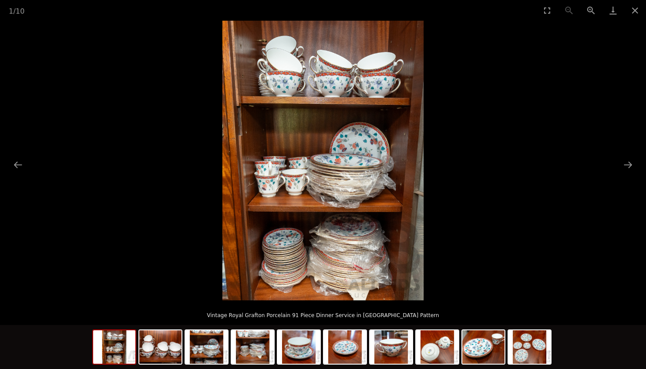
click at [353, 181] on img at bounding box center [322, 161] width 201 height 280
click at [352, 351] on img at bounding box center [345, 346] width 42 height 33
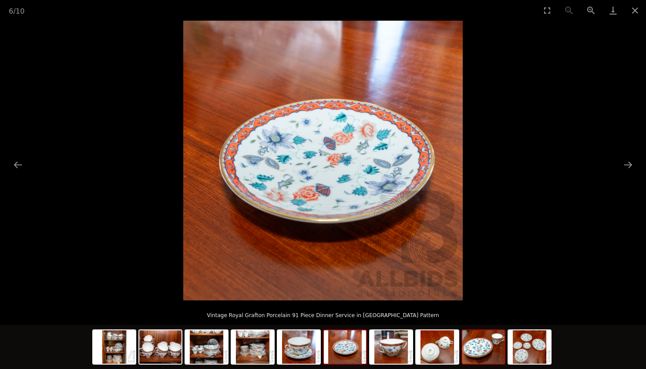
click at [481, 352] on img at bounding box center [484, 346] width 42 height 33
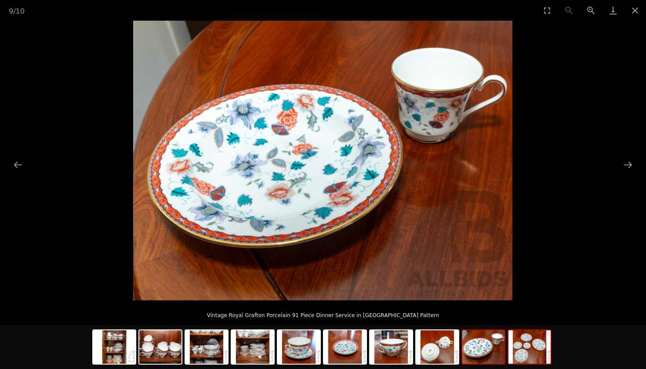
click at [531, 352] on img at bounding box center [530, 346] width 42 height 33
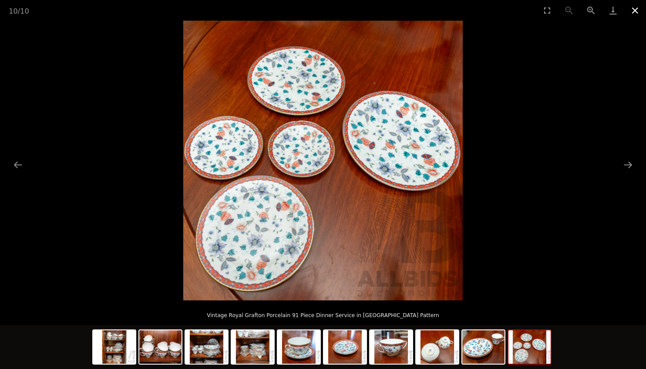
click at [635, 9] on button "Close gallery" at bounding box center [635, 10] width 22 height 21
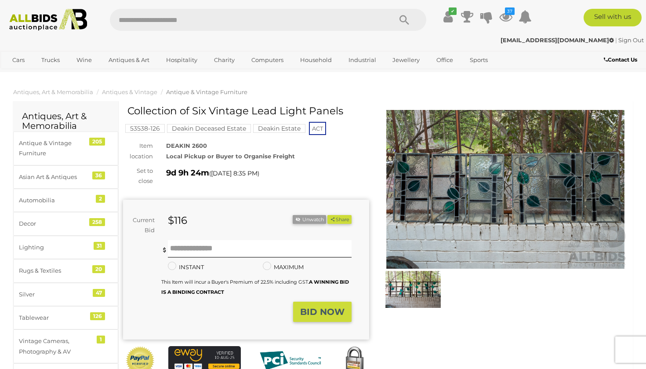
click at [467, 172] on img at bounding box center [506, 189] width 246 height 159
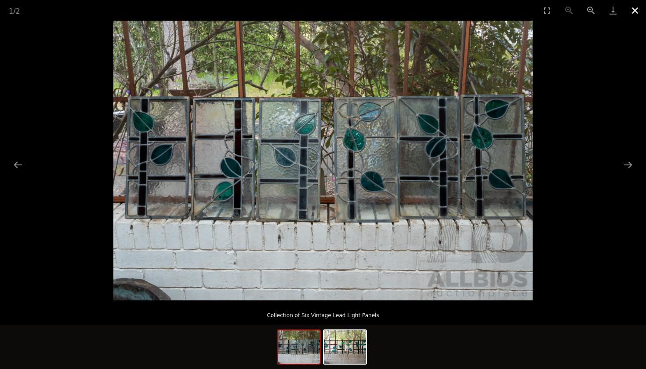
click at [636, 9] on button "Close gallery" at bounding box center [635, 10] width 22 height 21
